Goal: Task Accomplishment & Management: Manage account settings

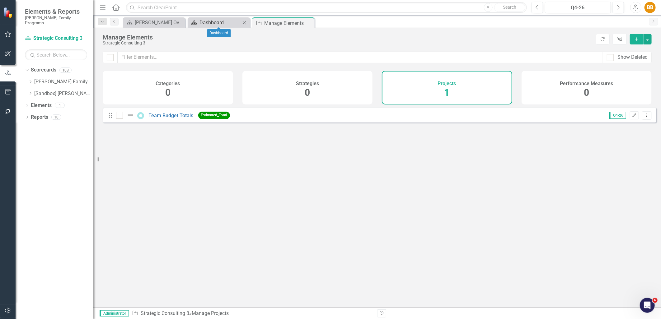
click at [209, 21] on div "Dashboard" at bounding box center [219, 23] width 41 height 8
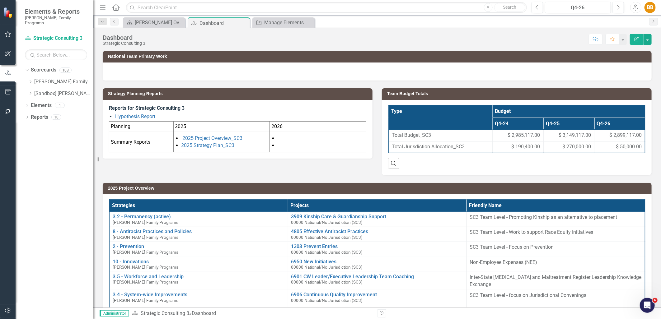
click at [361, 163] on div "Strategy Planning Reports Reports for Strategic Consulting 3 Hypothesis Report …" at bounding box center [377, 128] width 558 height 94
click at [49, 78] on link "[PERSON_NAME] Family Programs" at bounding box center [63, 81] width 59 height 7
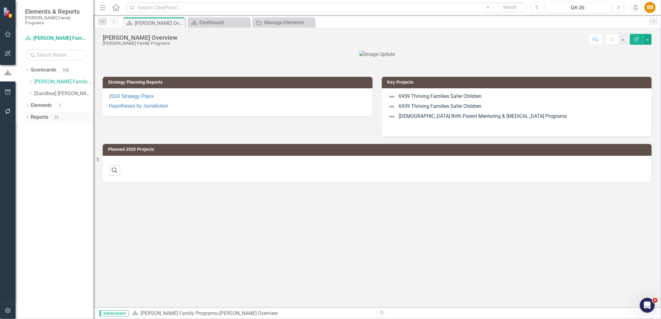
click at [26, 116] on icon "Dropdown" at bounding box center [27, 117] width 4 height 3
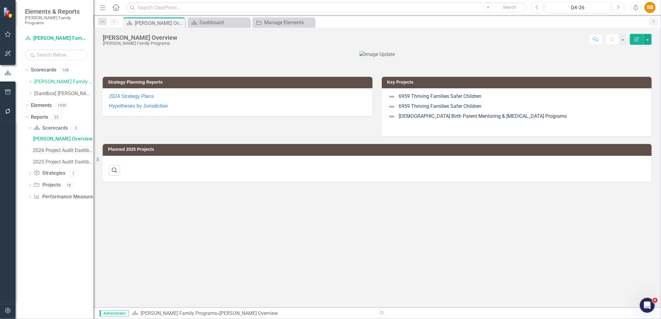
click at [36, 148] on div "2026 Project Audit Dashboard" at bounding box center [63, 151] width 60 height 6
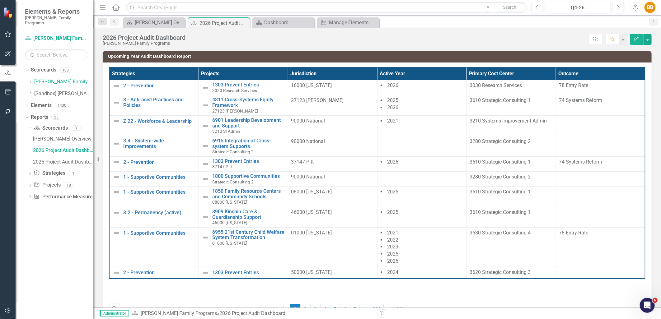
click at [639, 38] on icon "Edit Report" at bounding box center [636, 39] width 6 height 4
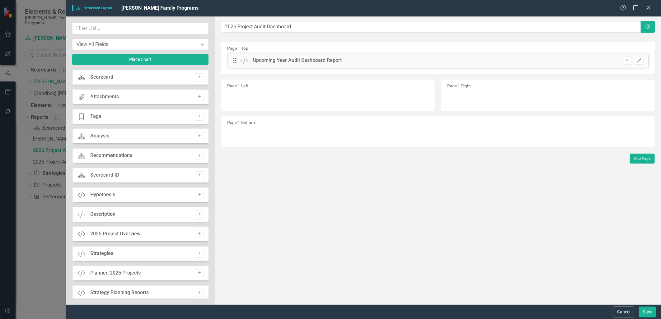
click at [644, 5] on div "Help Maximize Close" at bounding box center [637, 8] width 35 height 7
click at [647, 8] on icon "Close" at bounding box center [648, 8] width 8 height 6
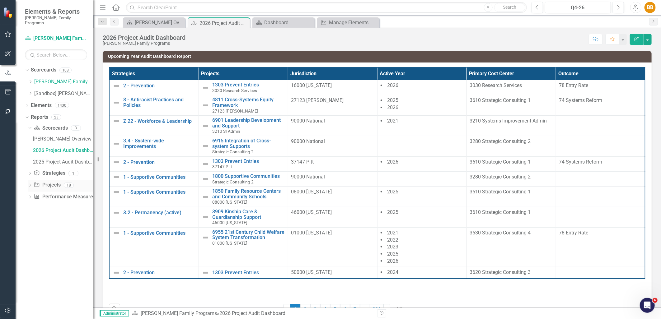
click at [30, 184] on icon "Dropdown" at bounding box center [30, 185] width 4 height 3
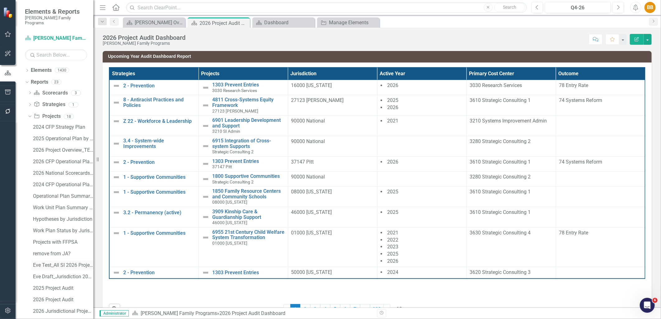
scroll to position [61, 0]
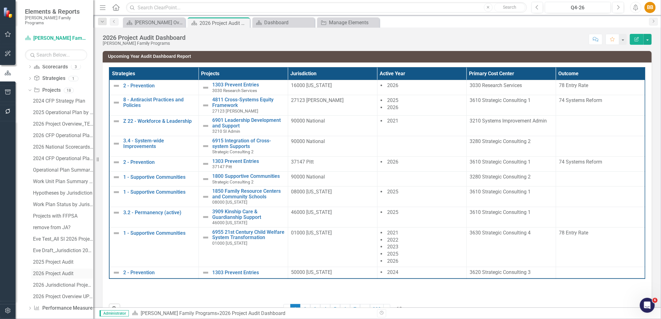
click at [64, 271] on div "2026 Project Audit" at bounding box center [63, 274] width 60 height 6
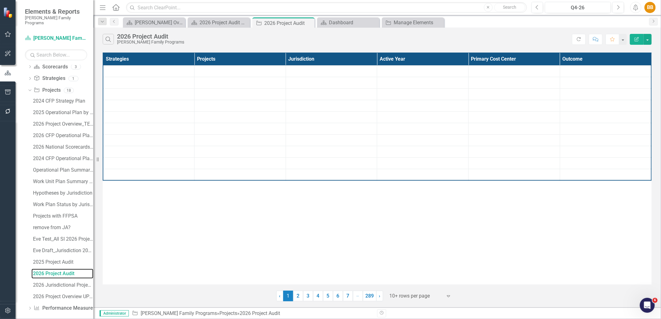
scroll to position [16, 0]
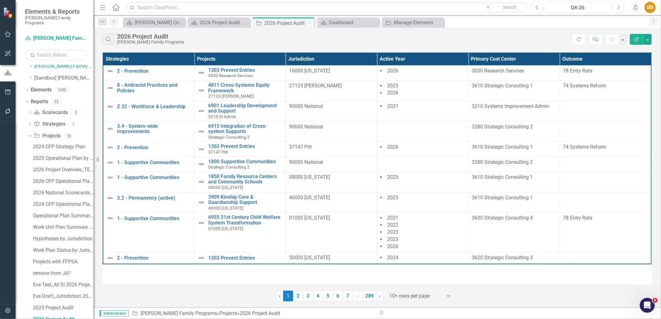
click at [652, 10] on div "BB" at bounding box center [649, 7] width 11 height 11
click at [524, 39] on div "Search 2026 Project Audit Casey Family Programs" at bounding box center [337, 39] width 469 height 11
click at [240, 278] on div "Strategies Projects Jurisdiction Active Year Primary Cost Center Outcome 2 - Pr…" at bounding box center [377, 169] width 549 height 232
click at [638, 38] on icon "button" at bounding box center [636, 39] width 4 height 4
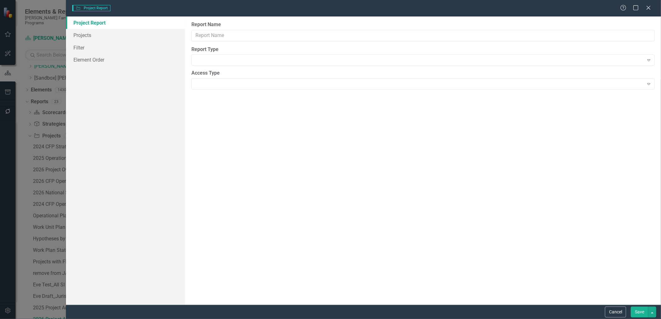
type input "2026 Project Audit"
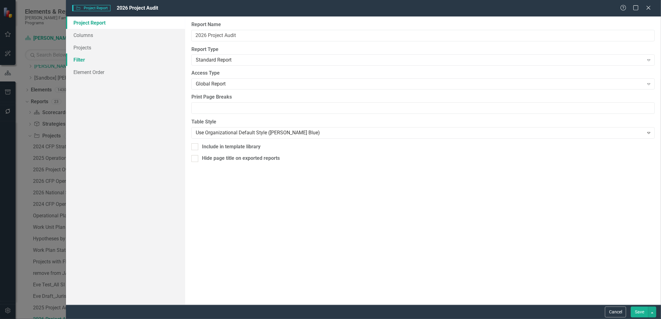
click at [102, 57] on link "Filter" at bounding box center [125, 59] width 119 height 12
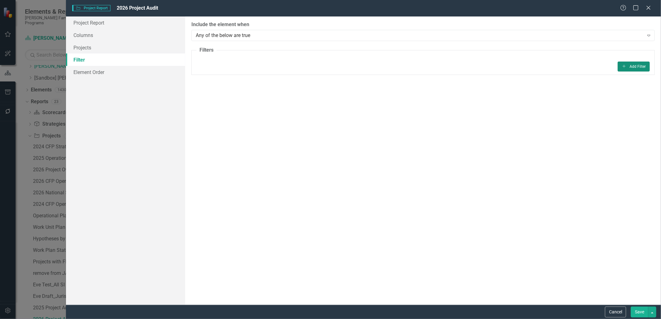
click at [639, 67] on button "Add Add Filter" at bounding box center [633, 67] width 32 height 10
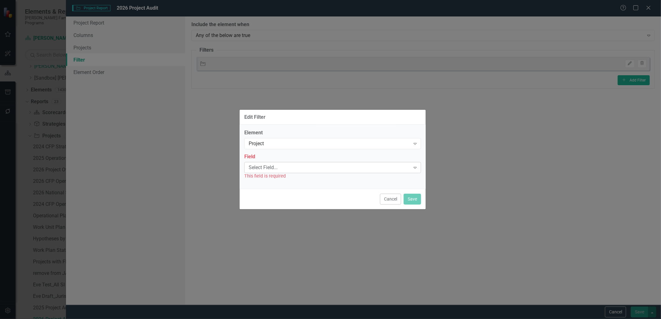
click at [373, 170] on div "Select Field..." at bounding box center [328, 167] width 161 height 7
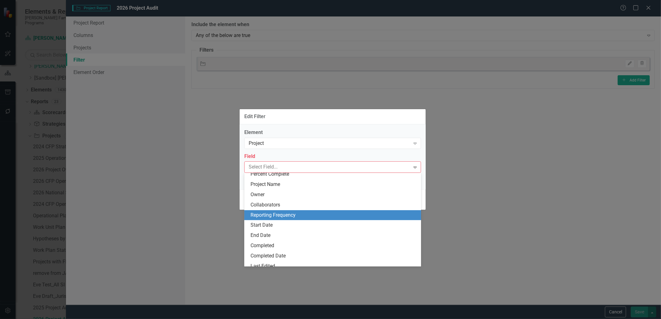
scroll to position [0, 0]
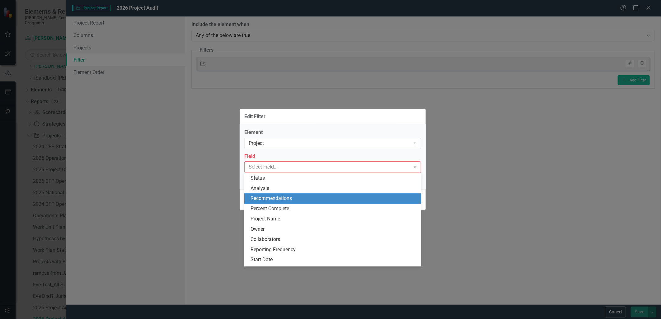
click at [433, 205] on div "Edit Filter Element Project Expand Field 38 results available. Use Up and Down …" at bounding box center [330, 159] width 661 height 319
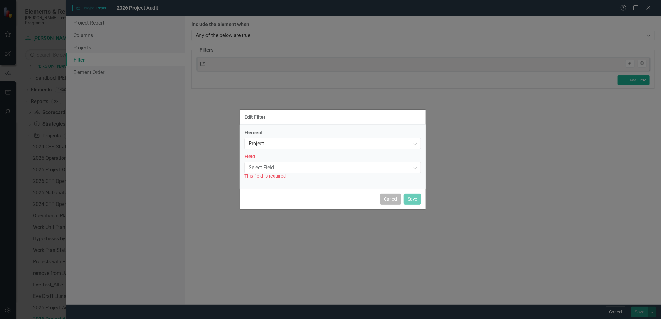
click at [392, 203] on button "Cancel" at bounding box center [390, 199] width 21 height 11
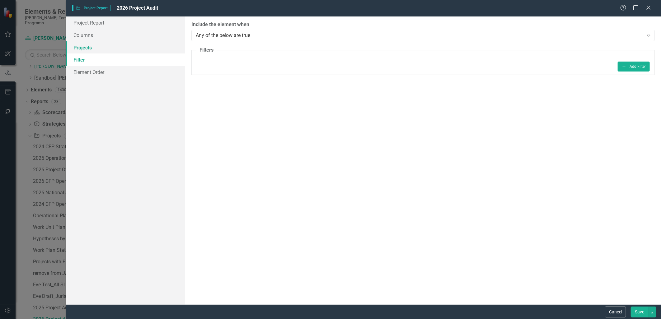
click at [100, 49] on link "Projects" at bounding box center [125, 47] width 119 height 12
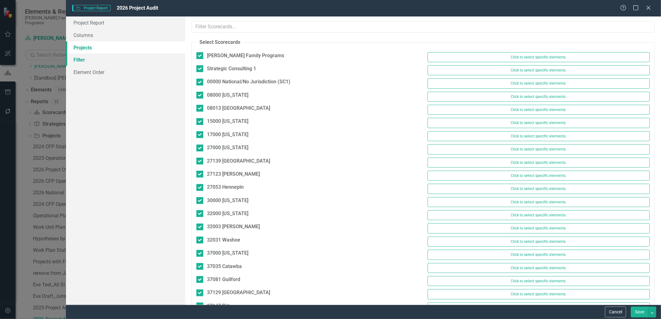
click at [102, 54] on link "Filter" at bounding box center [125, 59] width 119 height 12
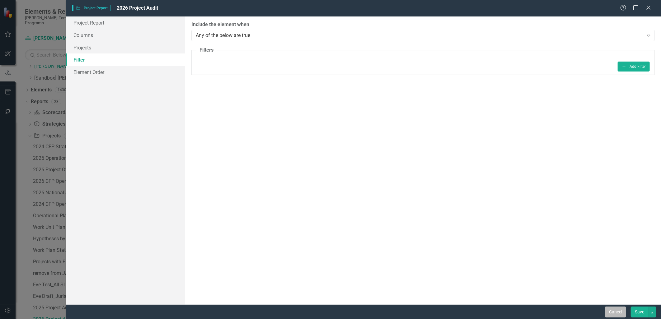
click at [610, 308] on button "Cancel" at bounding box center [615, 312] width 21 height 11
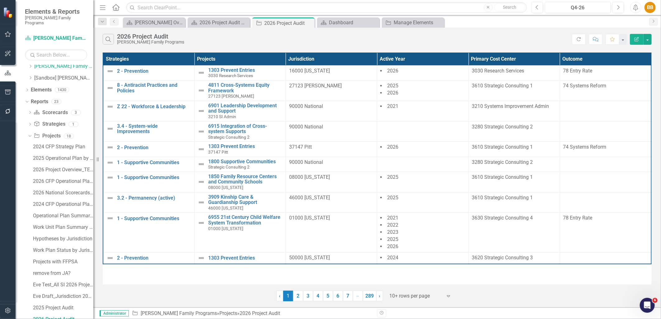
click at [637, 37] on icon "Edit Report" at bounding box center [636, 39] width 6 height 4
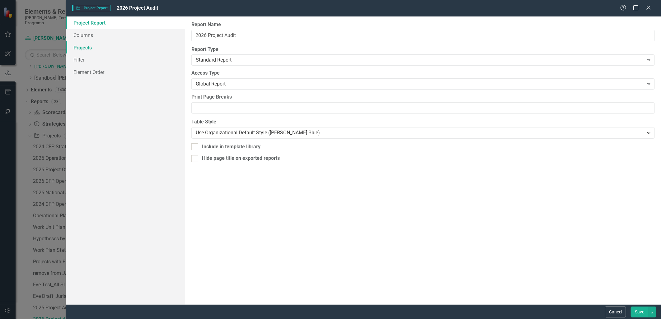
click at [83, 51] on link "Projects" at bounding box center [125, 47] width 119 height 12
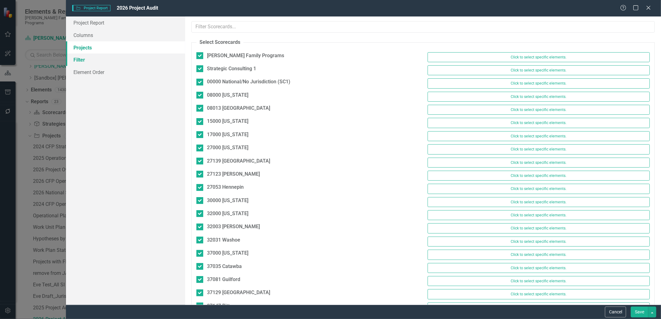
click at [108, 59] on link "Filter" at bounding box center [125, 59] width 119 height 12
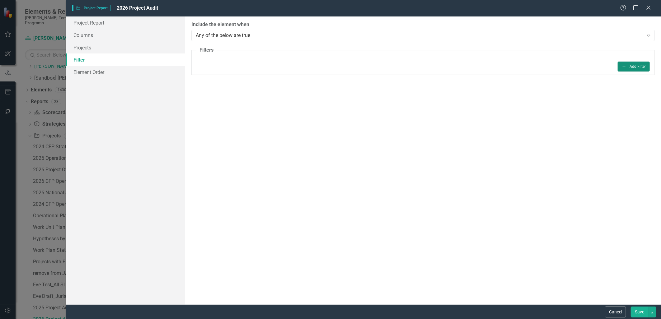
click at [624, 67] on icon "Add" at bounding box center [623, 66] width 5 height 4
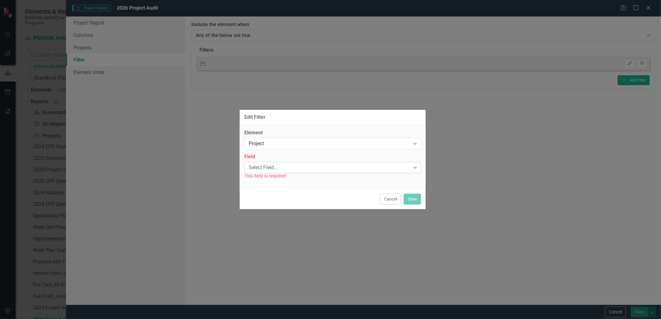
click at [286, 167] on div "Select Field..." at bounding box center [328, 167] width 161 height 7
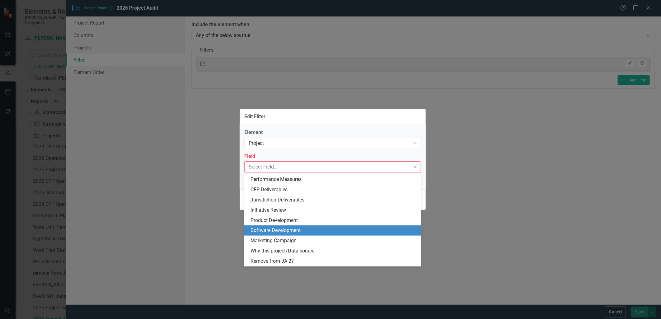
scroll to position [191, 0]
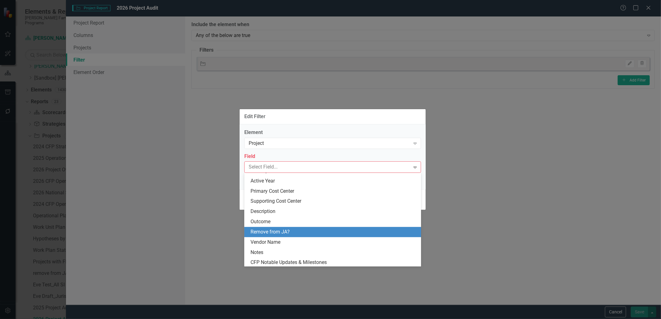
click at [276, 221] on div "Outcome" at bounding box center [333, 221] width 167 height 7
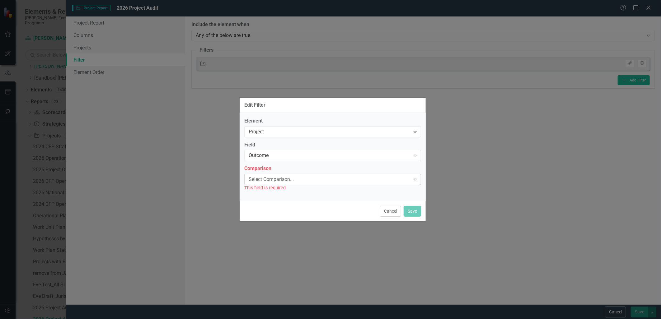
click at [278, 181] on div "Select Comparison..." at bounding box center [328, 179] width 161 height 7
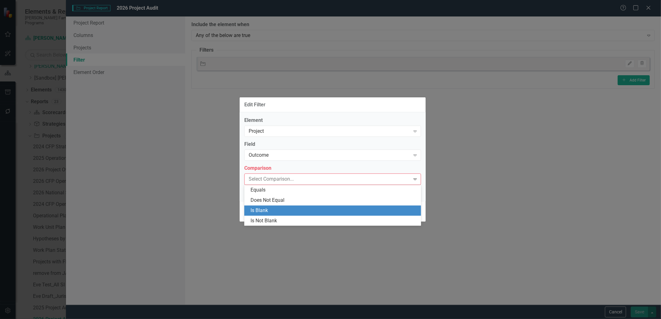
click at [280, 211] on div "Is Blank" at bounding box center [333, 210] width 167 height 7
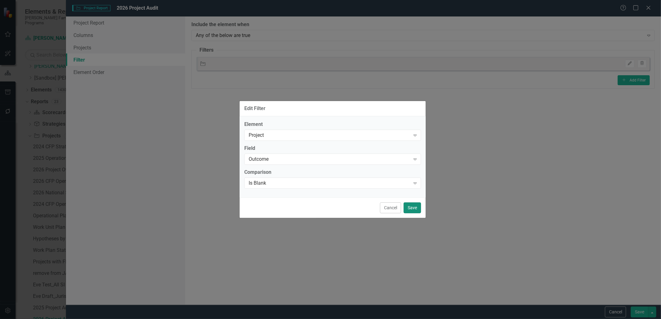
click at [412, 206] on button "Save" at bounding box center [411, 207] width 17 height 11
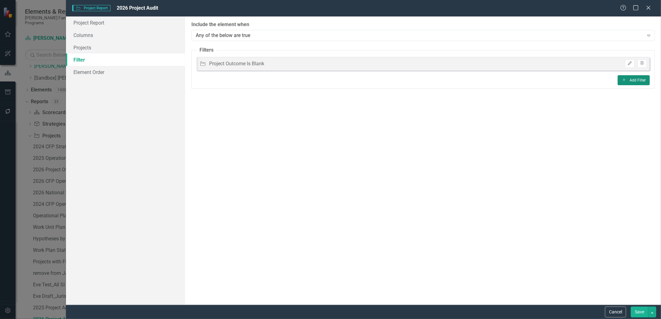
click at [639, 79] on button "Add Add Filter" at bounding box center [633, 80] width 32 height 10
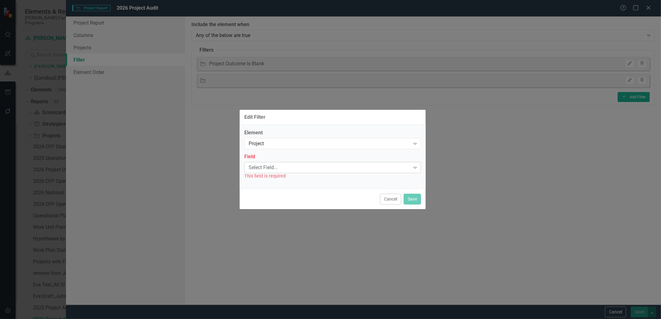
click at [281, 167] on div "Select Field..." at bounding box center [328, 167] width 161 height 7
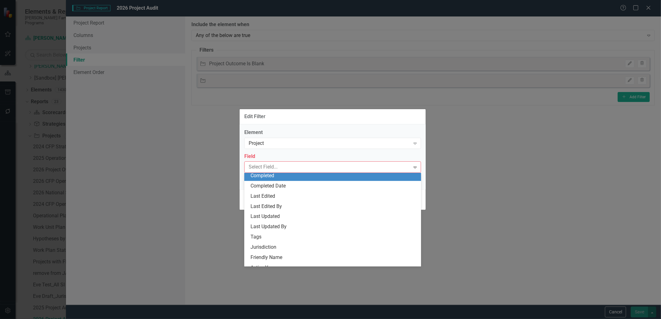
scroll to position [138, 0]
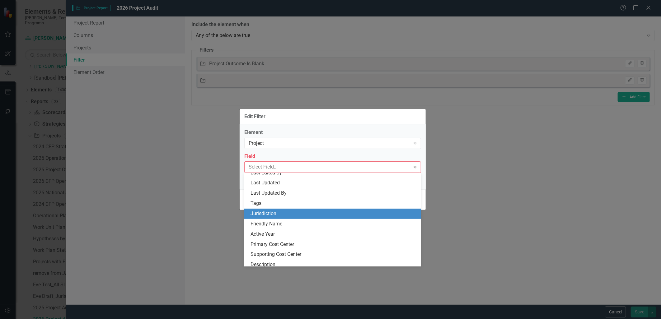
click at [277, 215] on div "Jurisdiction" at bounding box center [333, 213] width 167 height 7
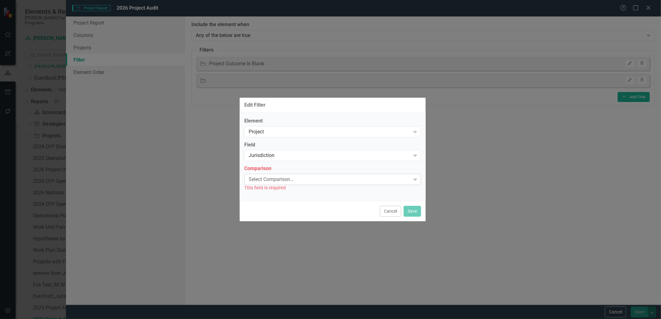
click at [280, 184] on div "Select Comparison... Expand" at bounding box center [332, 179] width 177 height 11
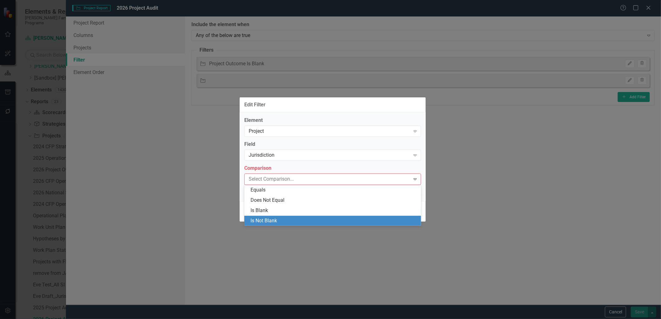
click at [287, 219] on div "Is Not Blank" at bounding box center [333, 220] width 167 height 7
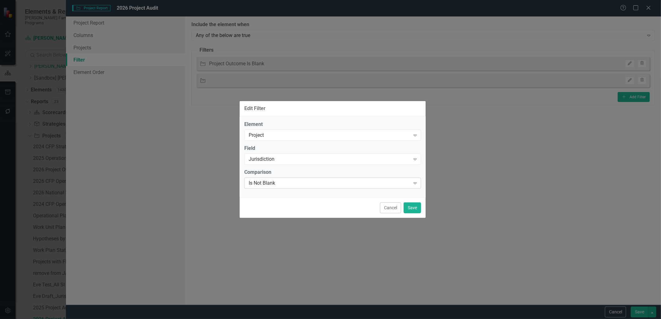
click at [284, 179] on div "Is Not Blank" at bounding box center [328, 182] width 161 height 7
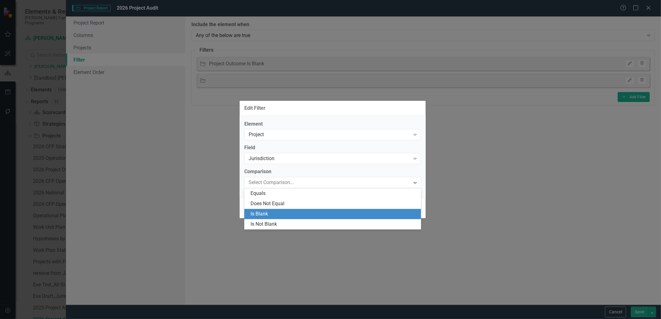
click at [287, 211] on div "Is Blank" at bounding box center [333, 214] width 167 height 7
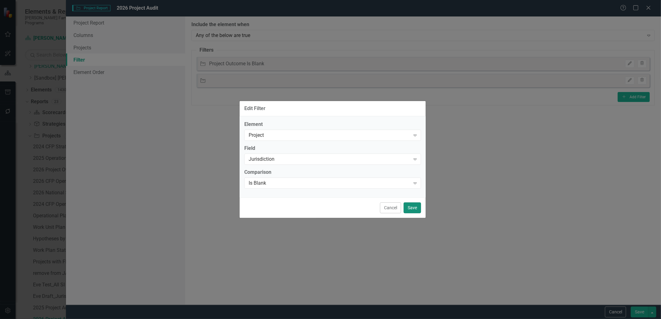
click at [409, 206] on button "Save" at bounding box center [411, 207] width 17 height 11
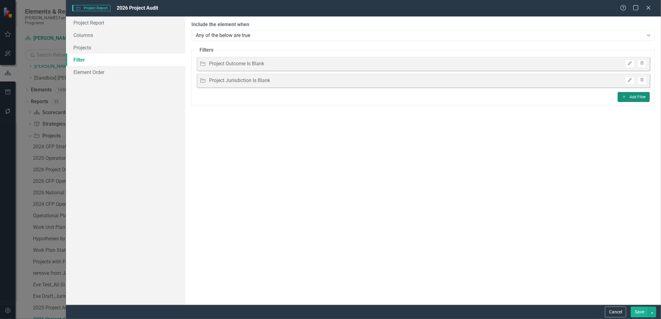
click at [645, 97] on button "Add Add Filter" at bounding box center [633, 97] width 32 height 10
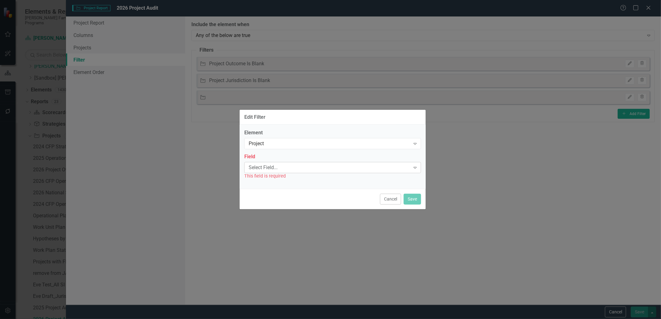
click at [396, 169] on div "Select Field..." at bounding box center [328, 167] width 161 height 7
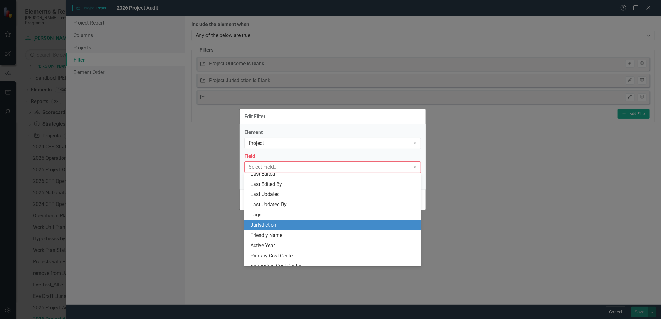
scroll to position [173, 0]
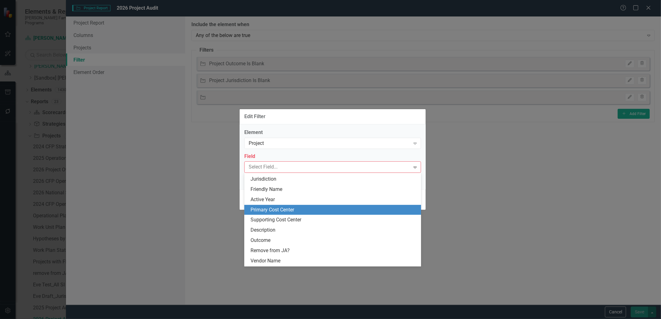
click at [315, 212] on div "Primary Cost Center" at bounding box center [333, 209] width 167 height 7
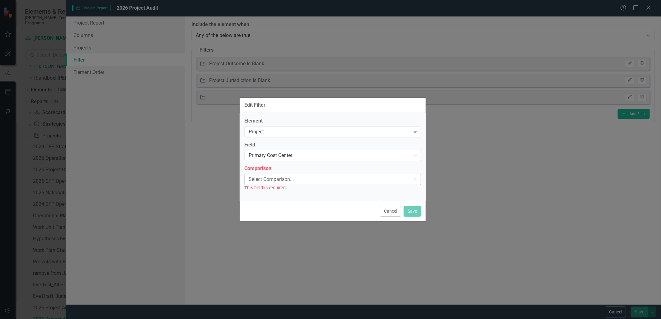
click at [313, 178] on div "Select Comparison..." at bounding box center [328, 179] width 161 height 7
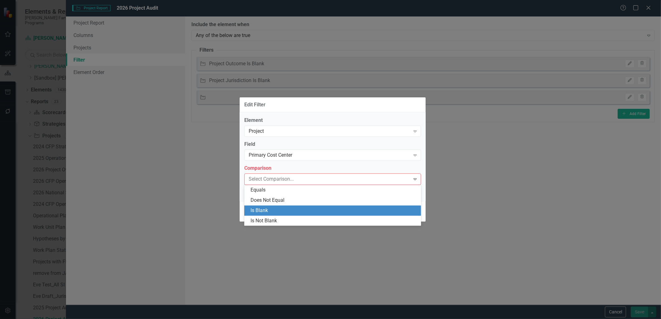
click at [312, 211] on div "Is Blank" at bounding box center [333, 210] width 167 height 7
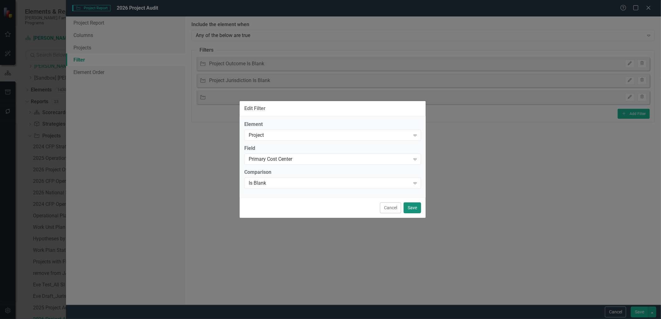
click at [412, 206] on button "Save" at bounding box center [411, 207] width 17 height 11
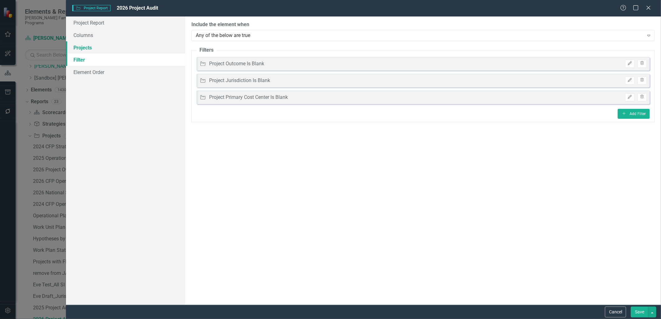
click at [135, 42] on link "Projects" at bounding box center [125, 47] width 119 height 12
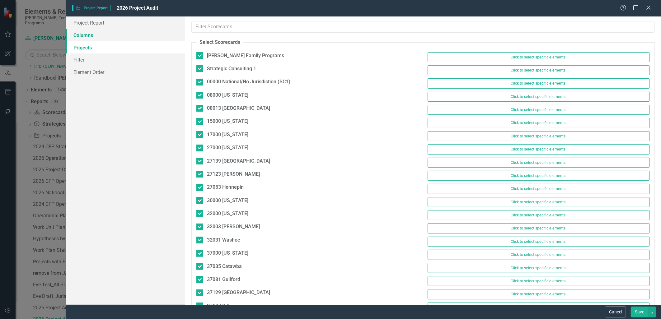
click at [137, 34] on link "Columns" at bounding box center [125, 35] width 119 height 12
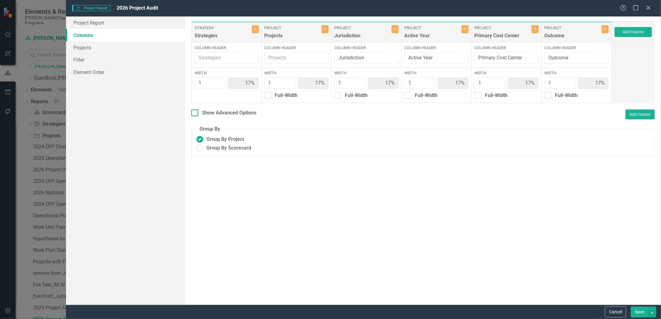
click at [219, 114] on div "Show Advanced Options" at bounding box center [229, 112] width 54 height 7
click at [195, 114] on input "Show Advanced Options" at bounding box center [193, 111] width 4 height 4
checkbox input "true"
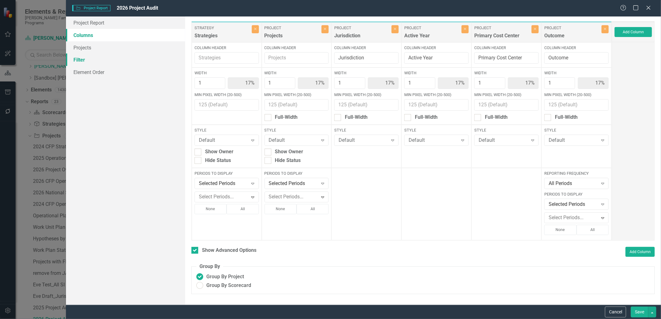
click at [106, 57] on link "Filter" at bounding box center [125, 59] width 119 height 12
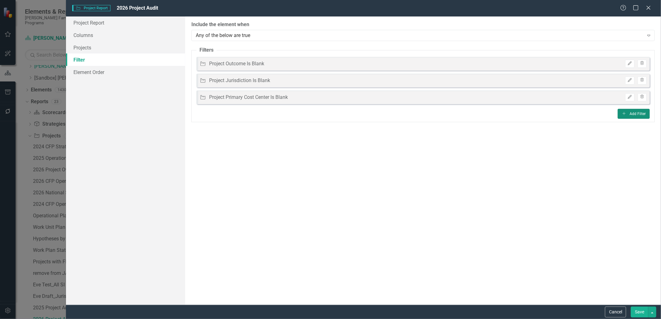
click at [627, 114] on button "Add Add Filter" at bounding box center [633, 114] width 32 height 10
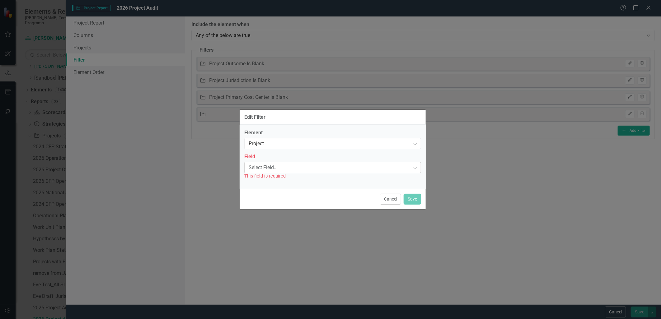
click at [289, 165] on div "Select Field..." at bounding box center [328, 167] width 161 height 7
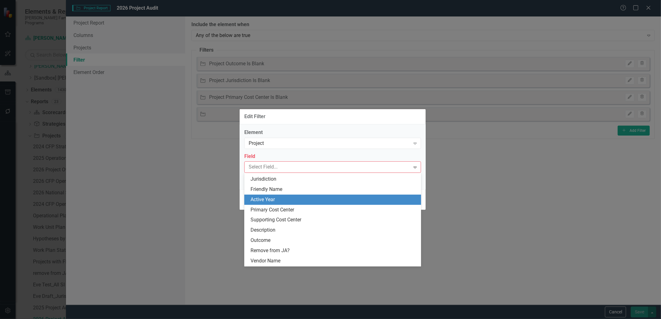
click at [284, 202] on div "Active Year" at bounding box center [333, 199] width 167 height 7
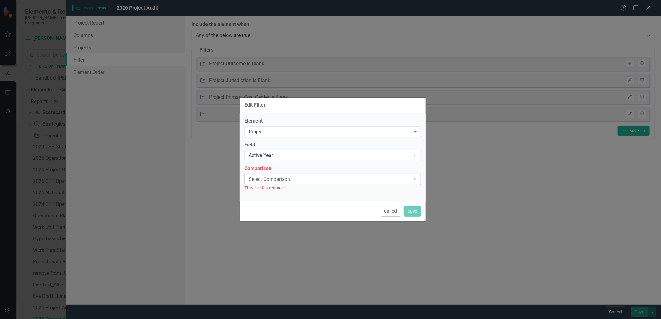
click at [285, 176] on div "Select Comparison..." at bounding box center [328, 179] width 161 height 7
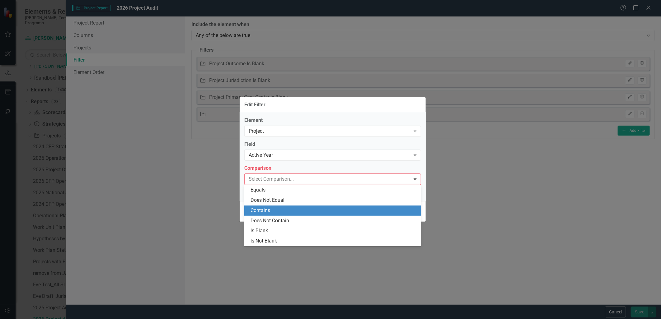
click at [289, 211] on div "Contains" at bounding box center [333, 210] width 167 height 7
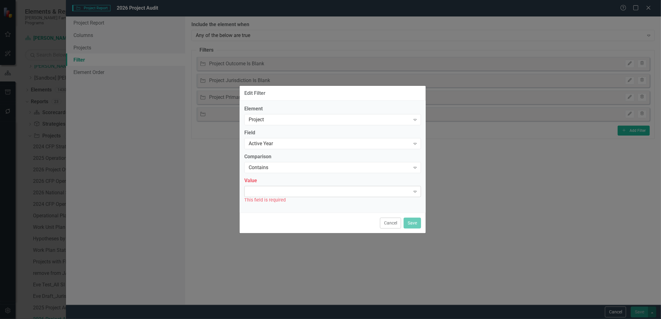
click at [285, 192] on div at bounding box center [327, 191] width 164 height 1
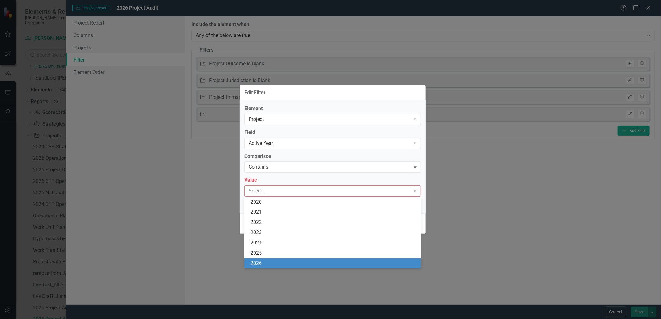
click at [279, 259] on div "2026" at bounding box center [332, 263] width 177 height 10
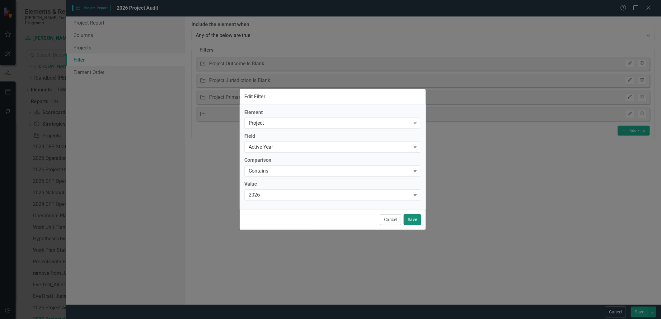
click at [410, 218] on button "Save" at bounding box center [411, 219] width 17 height 11
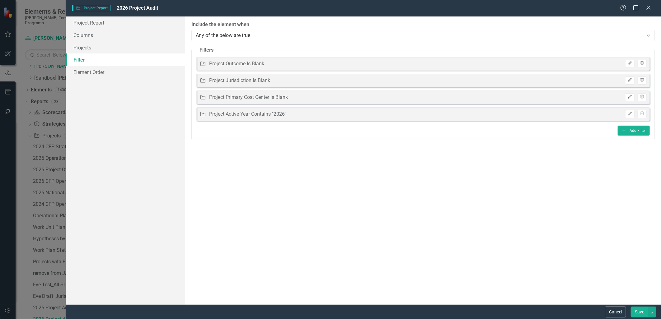
click at [634, 307] on button "Save" at bounding box center [638, 312] width 17 height 11
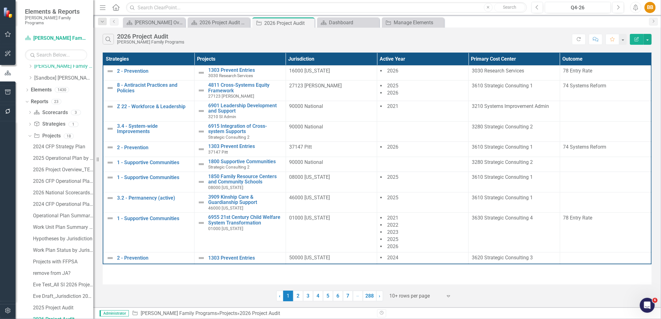
click at [634, 42] on button "Edit Report" at bounding box center [636, 39] width 14 height 11
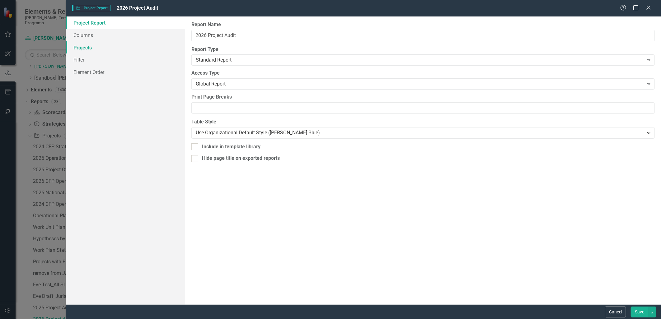
click at [120, 49] on link "Projects" at bounding box center [125, 47] width 119 height 12
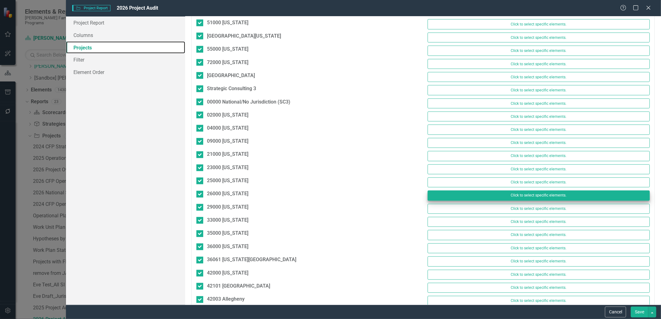
scroll to position [533, 0]
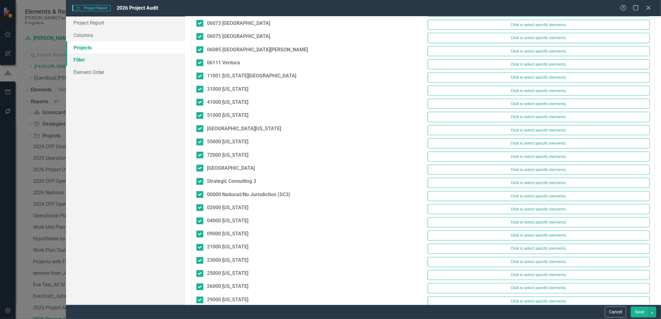
click at [104, 54] on link "Filter" at bounding box center [125, 59] width 119 height 12
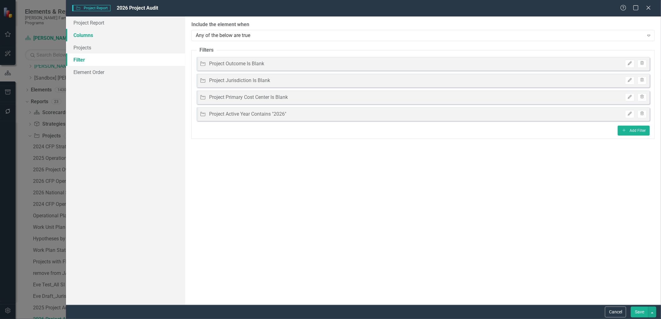
click at [107, 39] on link "Columns" at bounding box center [125, 35] width 119 height 12
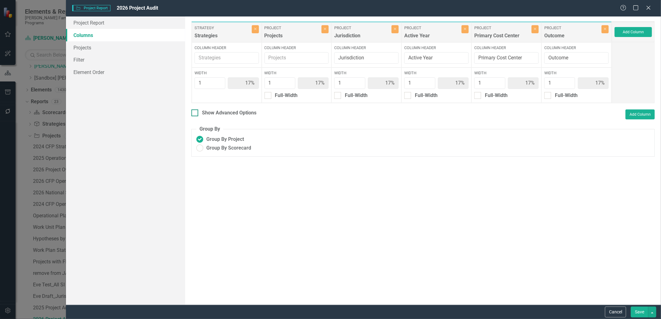
click at [248, 114] on div "Show Advanced Options" at bounding box center [229, 112] width 54 height 7
click at [195, 114] on input "Show Advanced Options" at bounding box center [193, 111] width 4 height 4
checkbox input "true"
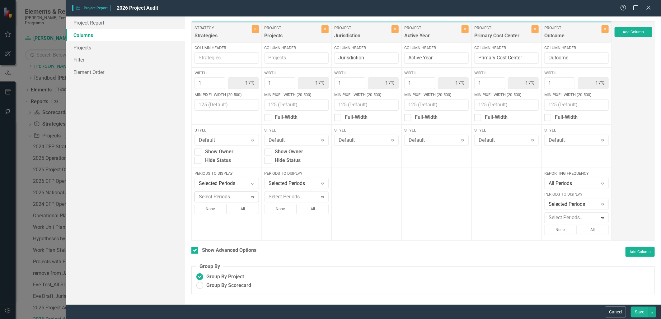
click at [238, 194] on div at bounding box center [221, 197] width 51 height 8
click at [229, 290] on div "Q4-26" at bounding box center [228, 290] width 54 height 7
click at [297, 198] on div at bounding box center [291, 197] width 51 height 8
click at [293, 286] on div "Q4-26" at bounding box center [296, 290] width 64 height 10
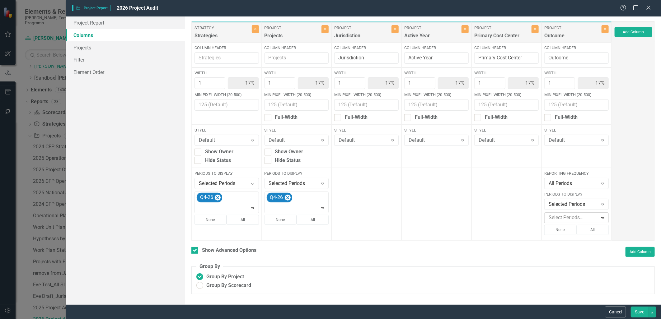
click at [585, 220] on div at bounding box center [571, 218] width 51 height 8
click at [581, 310] on div "Q4-26" at bounding box center [577, 311] width 54 height 7
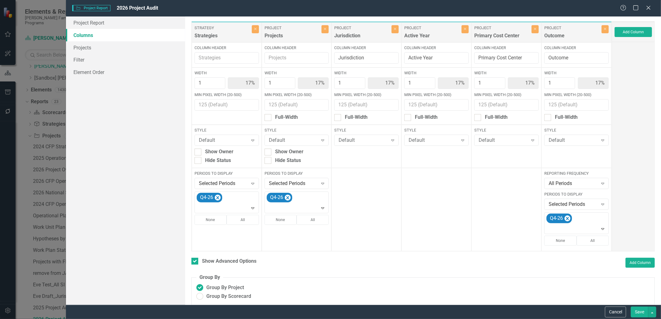
click at [511, 235] on div at bounding box center [506, 209] width 70 height 83
click at [633, 313] on button "Save" at bounding box center [638, 312] width 17 height 11
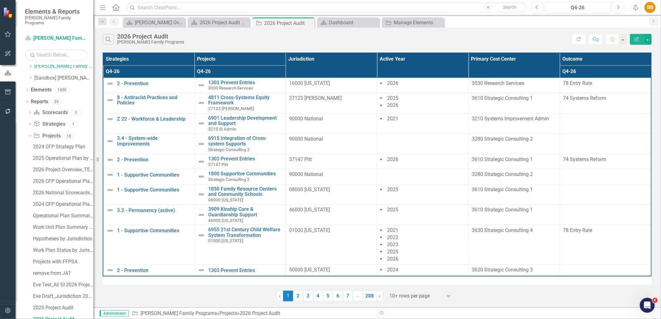
click at [636, 39] on icon "Edit Report" at bounding box center [636, 39] width 6 height 4
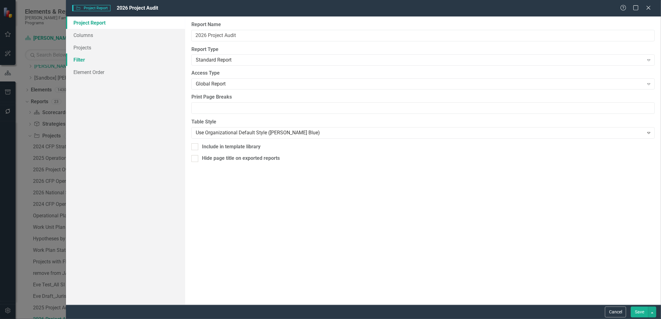
click at [77, 63] on link "Filter" at bounding box center [125, 59] width 119 height 12
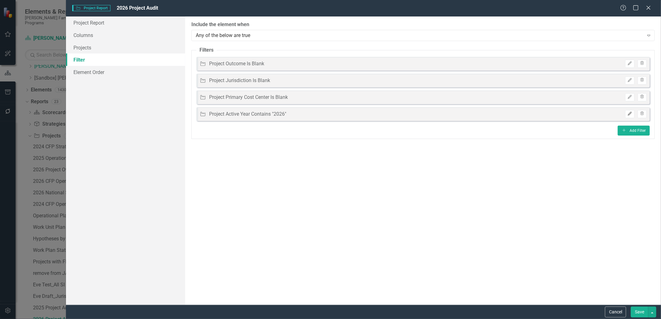
click at [630, 115] on icon "Edit" at bounding box center [629, 114] width 5 height 4
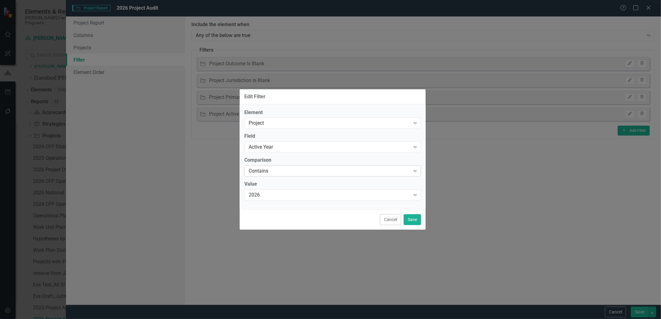
click at [269, 173] on div "Contains" at bounding box center [328, 171] width 161 height 7
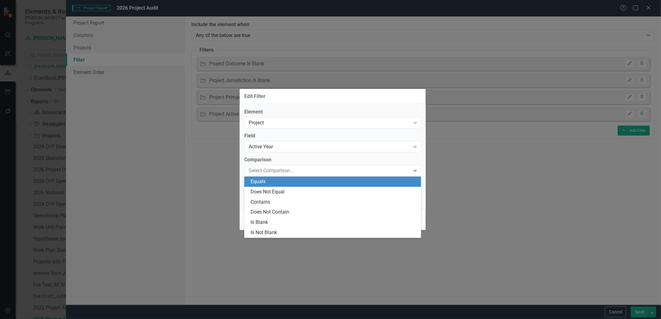
click at [279, 181] on div "Equals" at bounding box center [333, 181] width 167 height 7
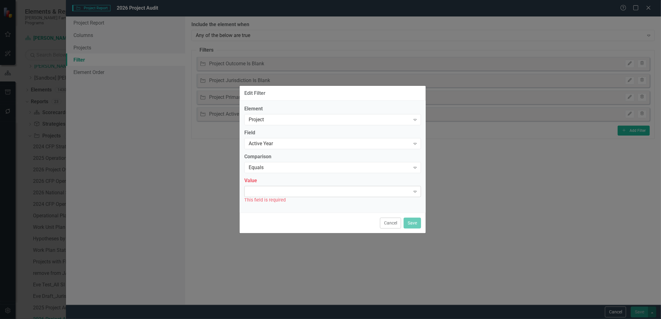
click at [362, 193] on div "Expand" at bounding box center [332, 191] width 177 height 11
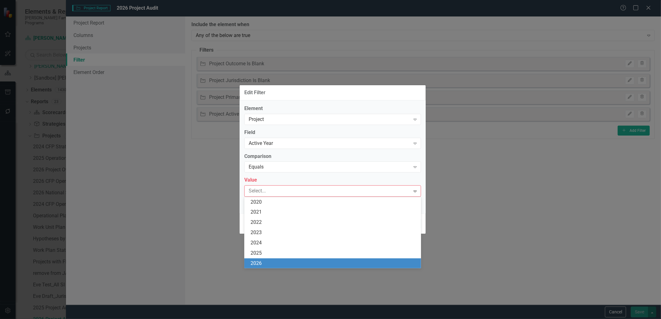
click at [319, 260] on div "2026" at bounding box center [333, 263] width 167 height 7
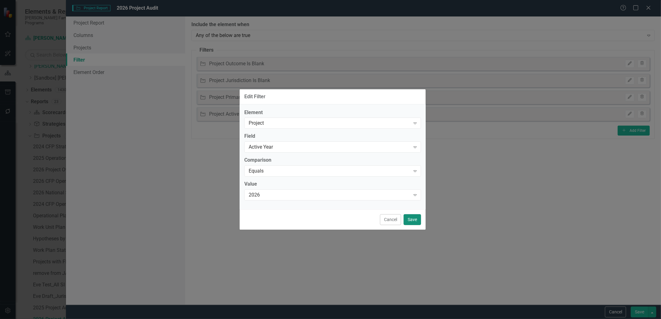
click at [414, 219] on button "Save" at bounding box center [411, 219] width 17 height 11
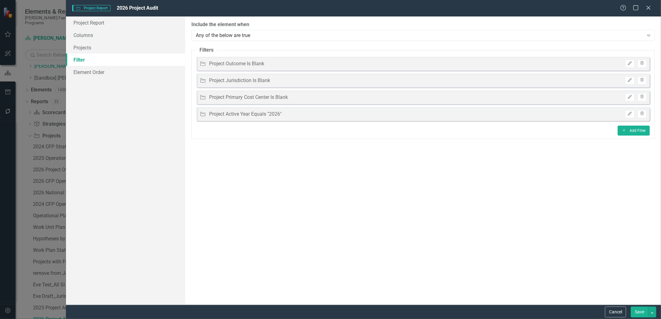
click at [636, 313] on button "Save" at bounding box center [638, 312] width 17 height 11
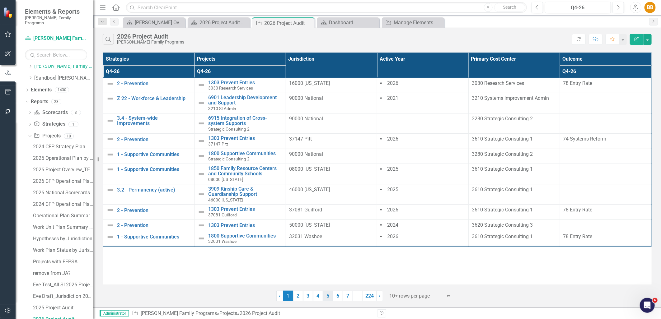
click at [323, 296] on link "5" at bounding box center [328, 296] width 10 height 11
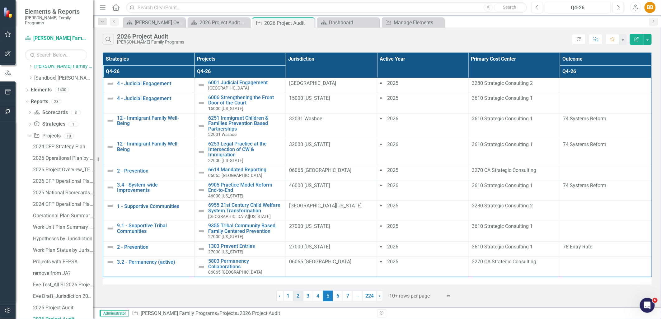
click at [302, 295] on link "2" at bounding box center [298, 296] width 10 height 11
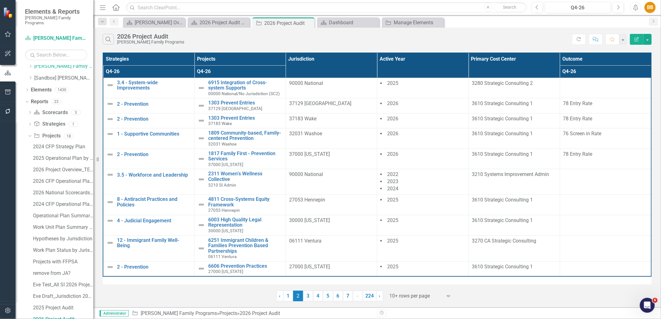
click at [642, 43] on button "Edit Report" at bounding box center [636, 39] width 14 height 11
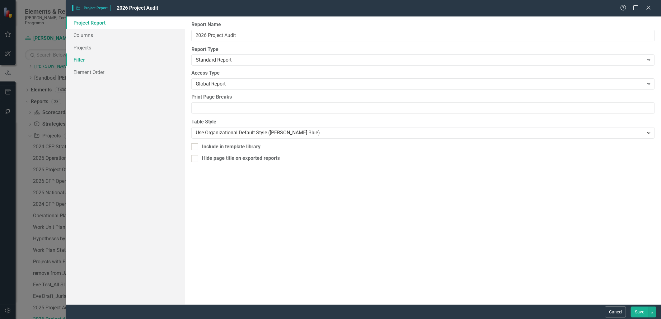
click at [123, 58] on link "Filter" at bounding box center [125, 59] width 119 height 12
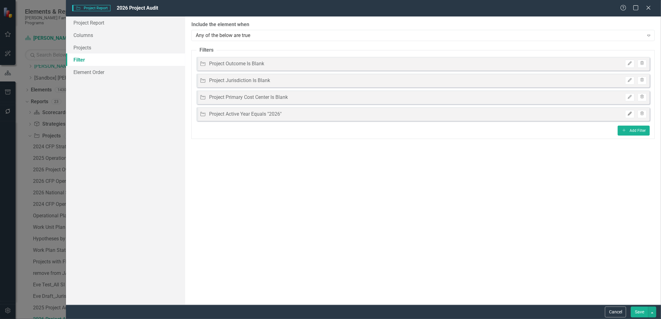
click at [631, 112] on icon "Edit" at bounding box center [629, 114] width 5 height 4
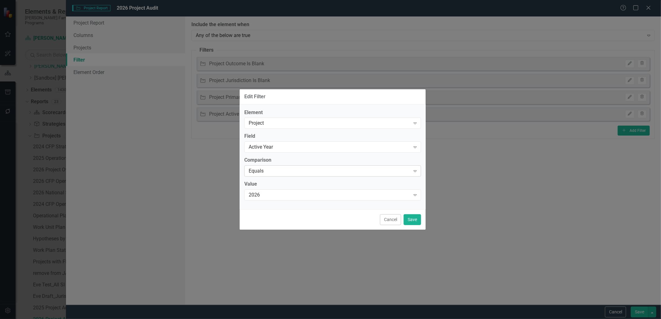
click at [305, 173] on div "Equals" at bounding box center [328, 171] width 161 height 7
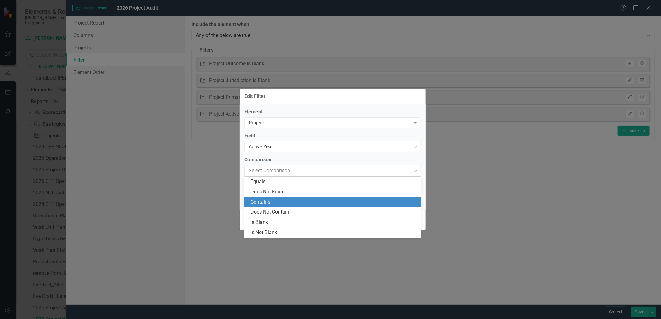
click at [299, 199] on div "Contains" at bounding box center [333, 202] width 167 height 7
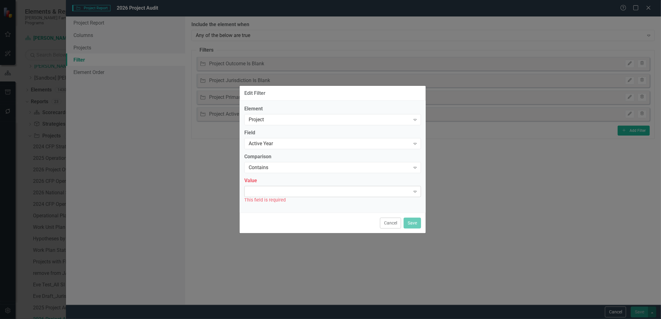
click at [308, 188] on div "Expand" at bounding box center [332, 191] width 177 height 11
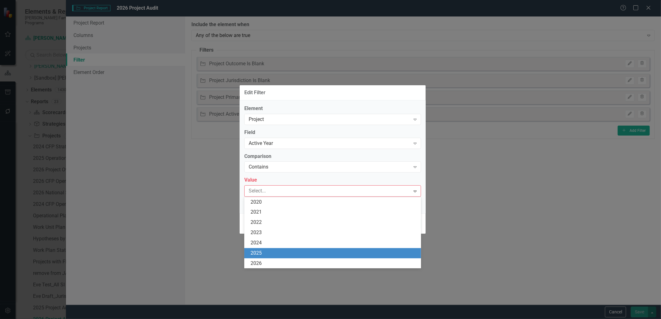
click at [300, 258] on div "2026" at bounding box center [332, 263] width 177 height 10
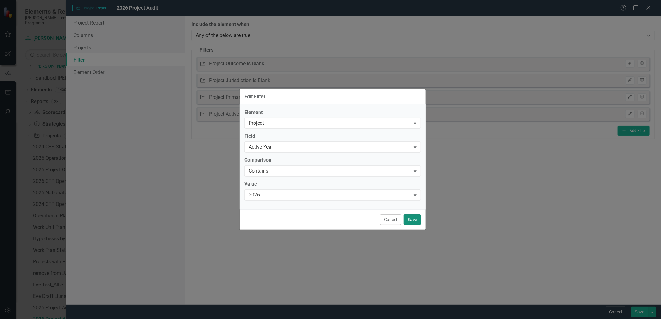
click at [404, 221] on button "Save" at bounding box center [411, 219] width 17 height 11
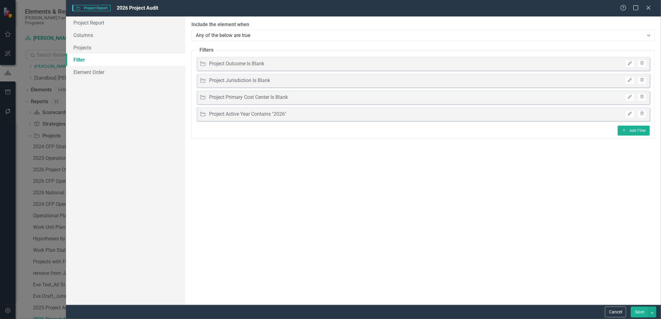
click at [635, 308] on button "Save" at bounding box center [638, 312] width 17 height 11
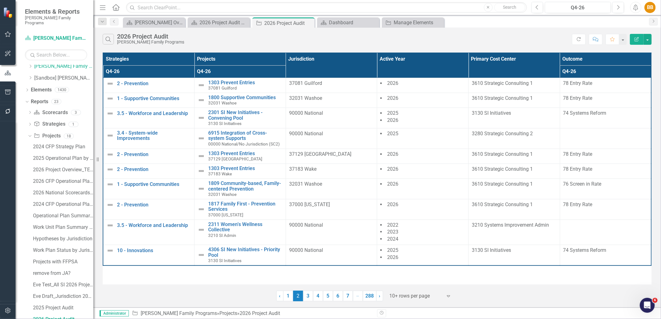
click at [636, 41] on icon "Edit Report" at bounding box center [636, 39] width 6 height 4
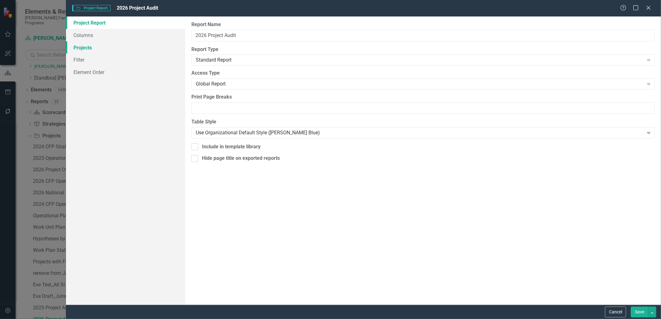
click at [112, 45] on link "Projects" at bounding box center [125, 47] width 119 height 12
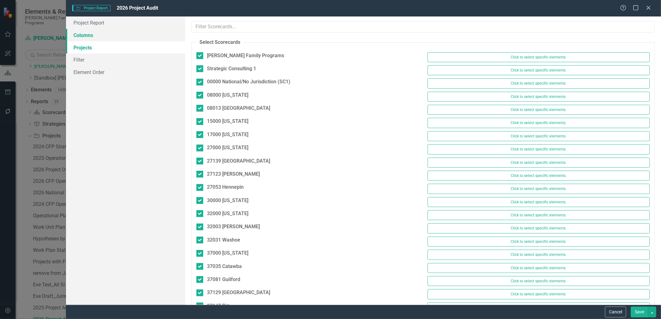
click at [111, 38] on link "Columns" at bounding box center [125, 35] width 119 height 12
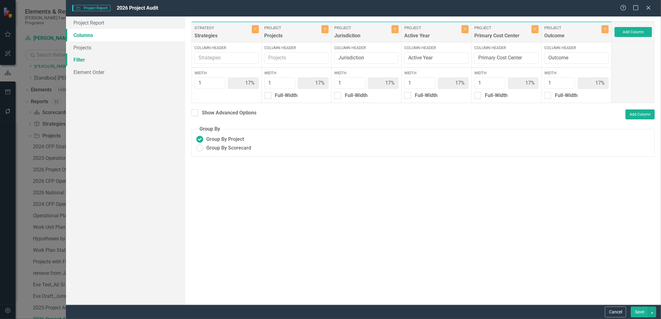
click at [99, 58] on link "Filter" at bounding box center [125, 59] width 119 height 12
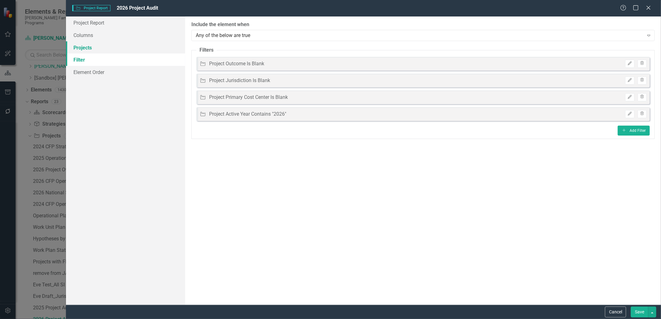
click at [99, 49] on link "Projects" at bounding box center [125, 47] width 119 height 12
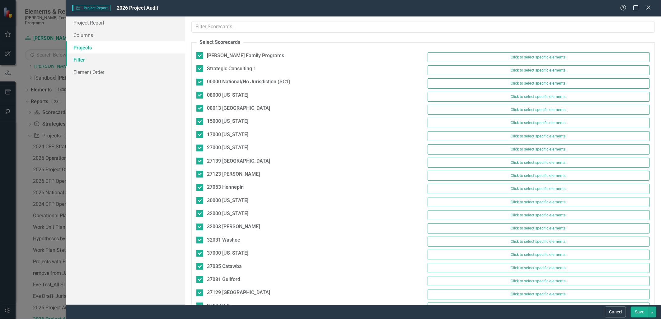
click at [98, 54] on link "Filter" at bounding box center [125, 59] width 119 height 12
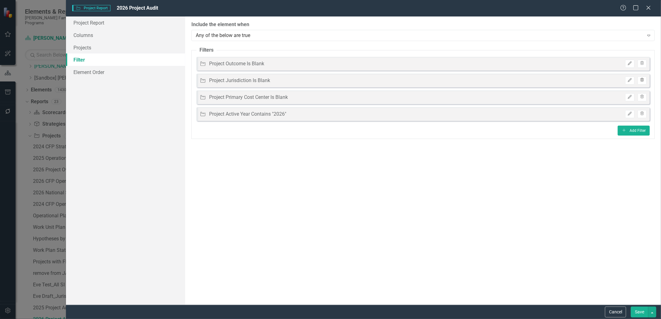
click at [644, 81] on icon "Trash" at bounding box center [641, 80] width 5 height 4
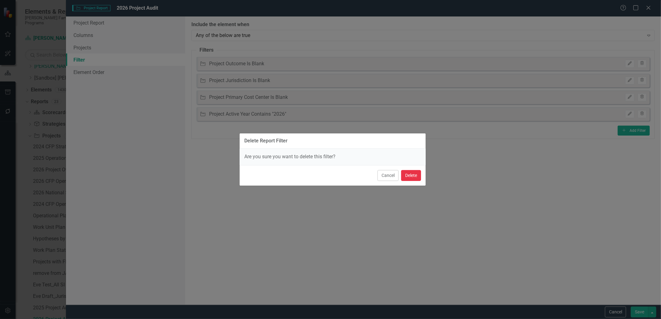
click at [404, 174] on button "Delete" at bounding box center [411, 175] width 20 height 11
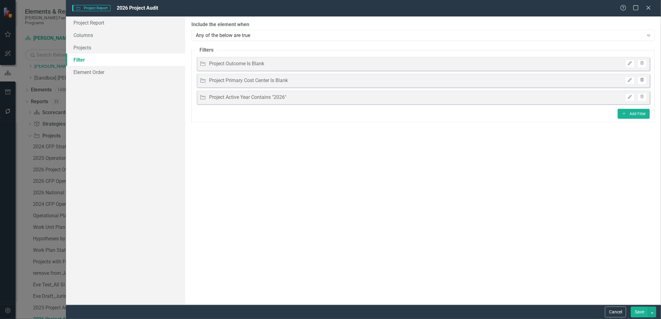
click at [643, 81] on icon "Trash" at bounding box center [641, 80] width 5 height 4
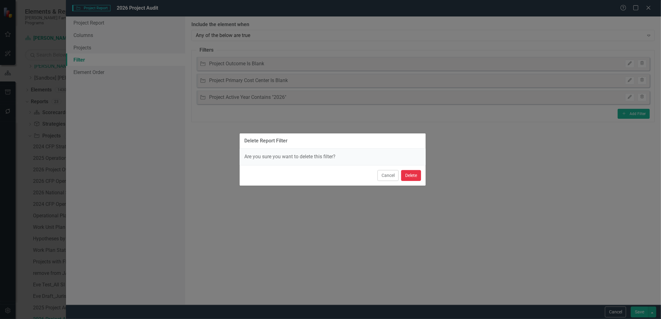
drag, startPoint x: 415, startPoint y: 177, endPoint x: 489, endPoint y: 220, distance: 85.7
click at [415, 177] on button "Delete" at bounding box center [411, 175] width 20 height 11
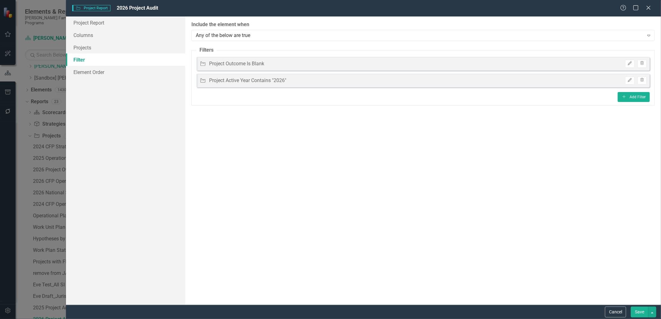
click at [636, 309] on button "Save" at bounding box center [638, 312] width 17 height 11
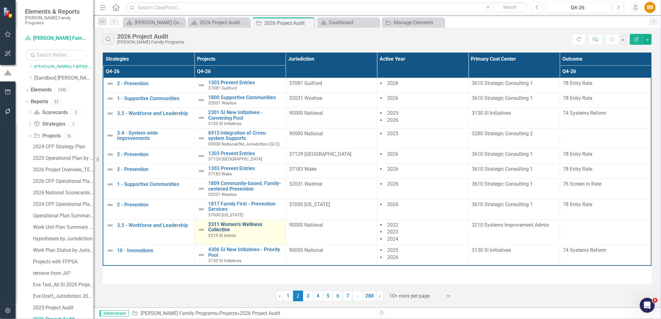
click at [234, 226] on link "2311 Women’s Wellness Collective" at bounding box center [245, 227] width 74 height 11
click at [310, 297] on link "3" at bounding box center [308, 296] width 10 height 11
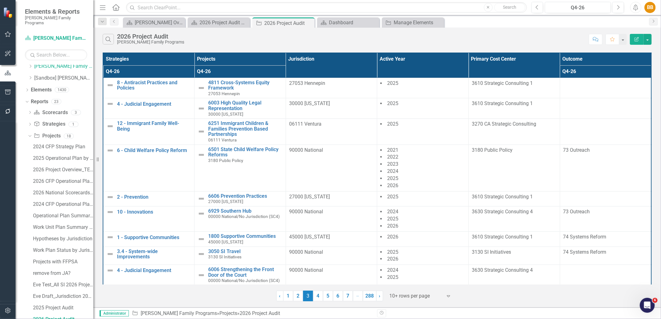
click at [638, 39] on icon "button" at bounding box center [636, 39] width 4 height 4
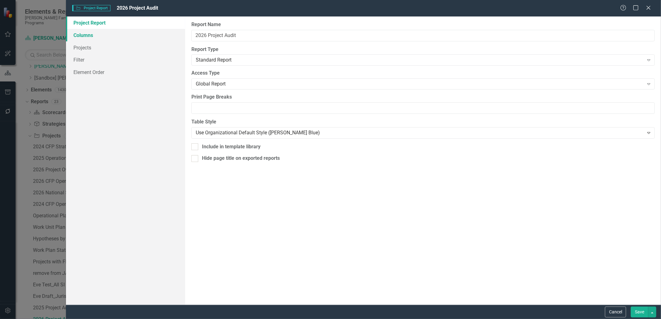
click at [90, 35] on link "Columns" at bounding box center [125, 35] width 119 height 12
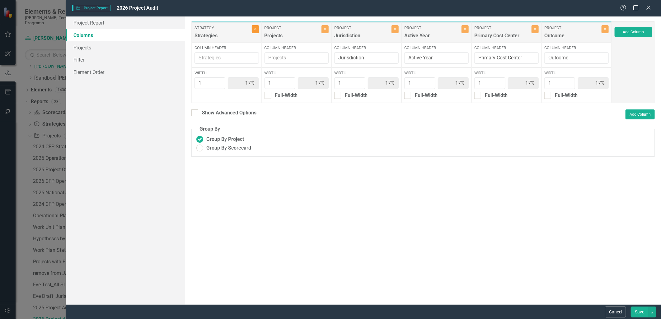
click at [255, 33] on button "Close" at bounding box center [255, 29] width 7 height 8
type input "20%"
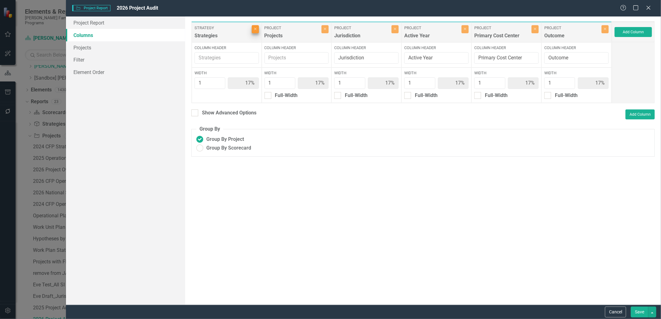
type input "20%"
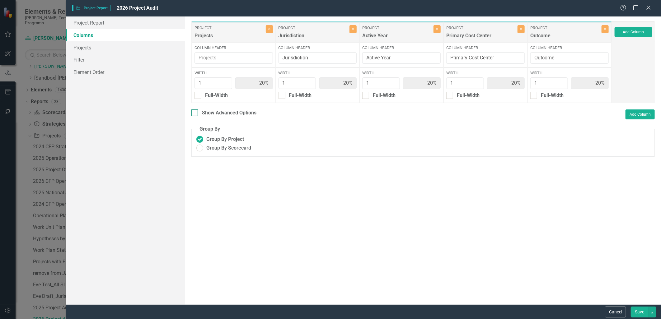
click at [220, 114] on div "Show Advanced Options" at bounding box center [229, 112] width 54 height 7
click at [195, 114] on input "Show Advanced Options" at bounding box center [193, 111] width 4 height 4
checkbox input "true"
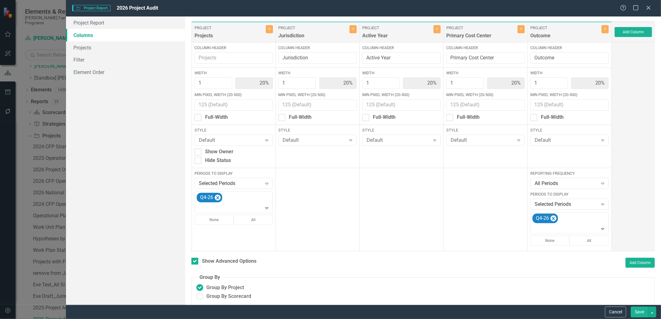
click at [638, 309] on button "Save" at bounding box center [638, 312] width 17 height 11
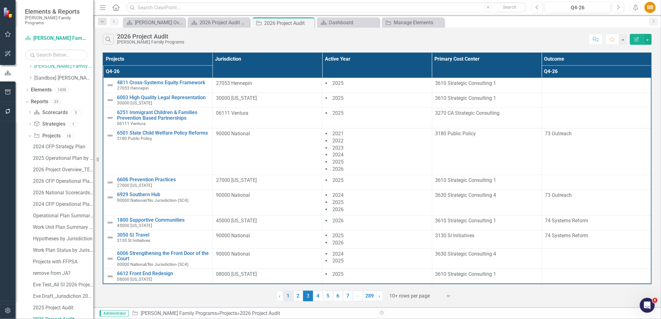
click at [292, 297] on link "1" at bounding box center [288, 296] width 10 height 11
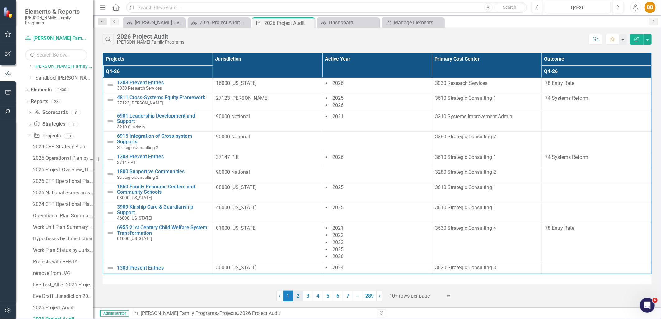
click at [299, 296] on link "2" at bounding box center [298, 296] width 10 height 11
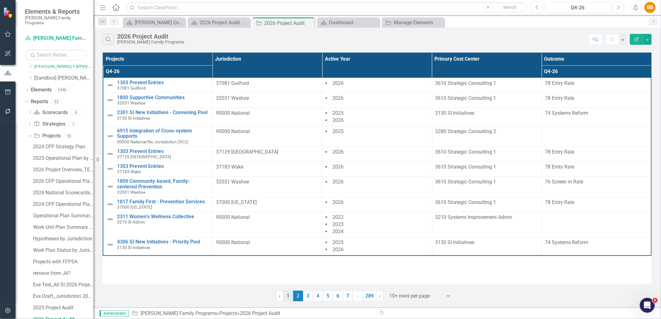
click at [288, 297] on link "1" at bounding box center [288, 296] width 10 height 11
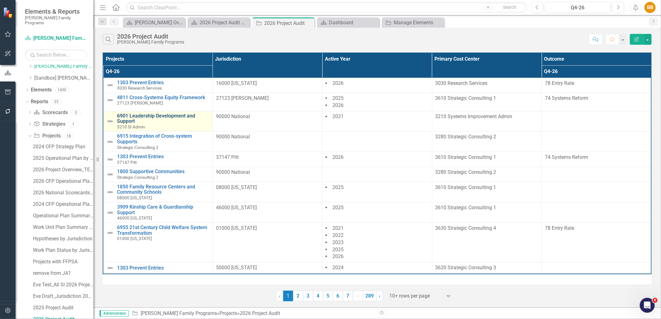
click at [172, 118] on link "6901 Leadership Development and Support" at bounding box center [163, 118] width 92 height 11
click at [301, 296] on link "2" at bounding box center [298, 296] width 10 height 11
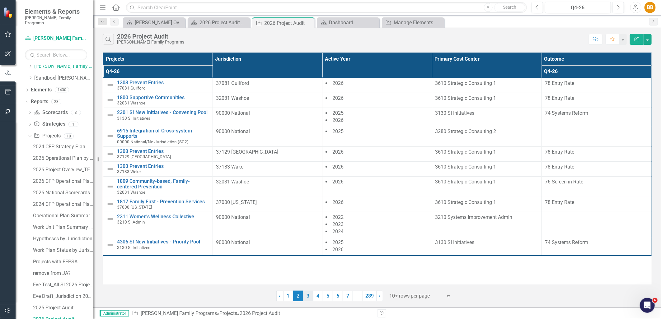
click at [307, 295] on link "3" at bounding box center [308, 296] width 10 height 11
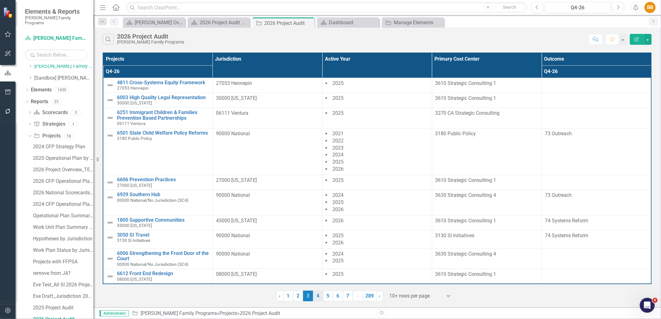
click at [321, 298] on link "4" at bounding box center [318, 296] width 10 height 11
